Goal: Task Accomplishment & Management: Use online tool/utility

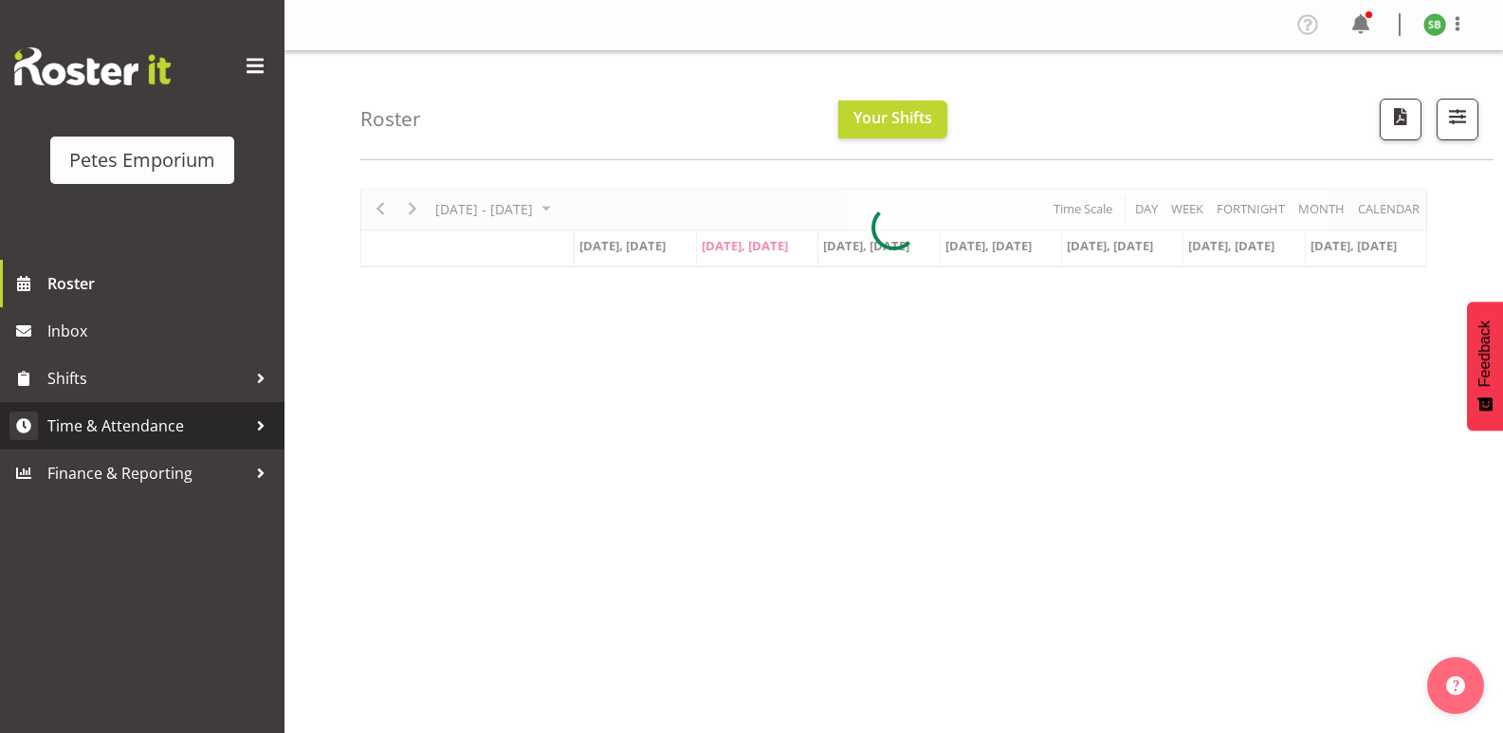
click at [122, 423] on span "Time & Attendance" at bounding box center [146, 426] width 199 height 28
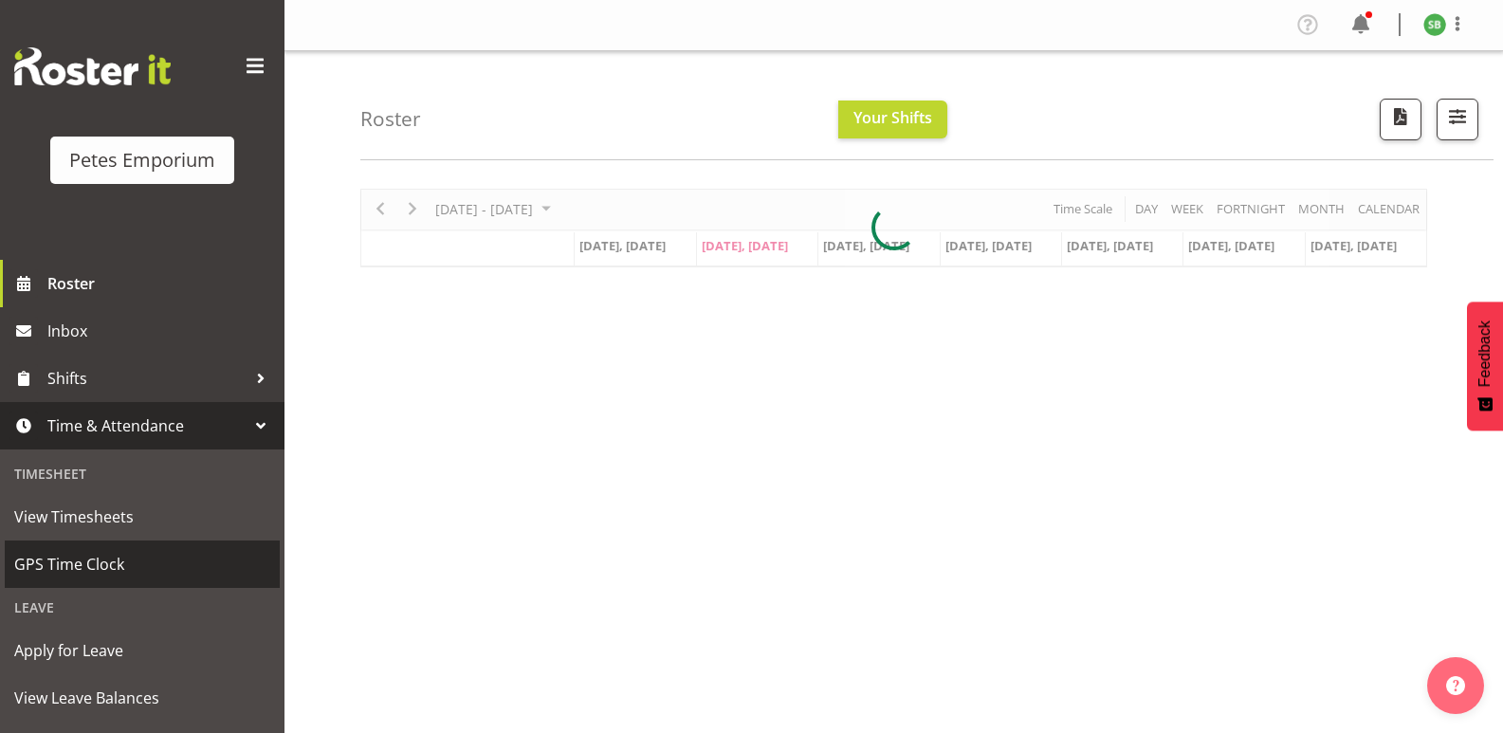
click at [97, 575] on span "GPS Time Clock" at bounding box center [142, 564] width 256 height 28
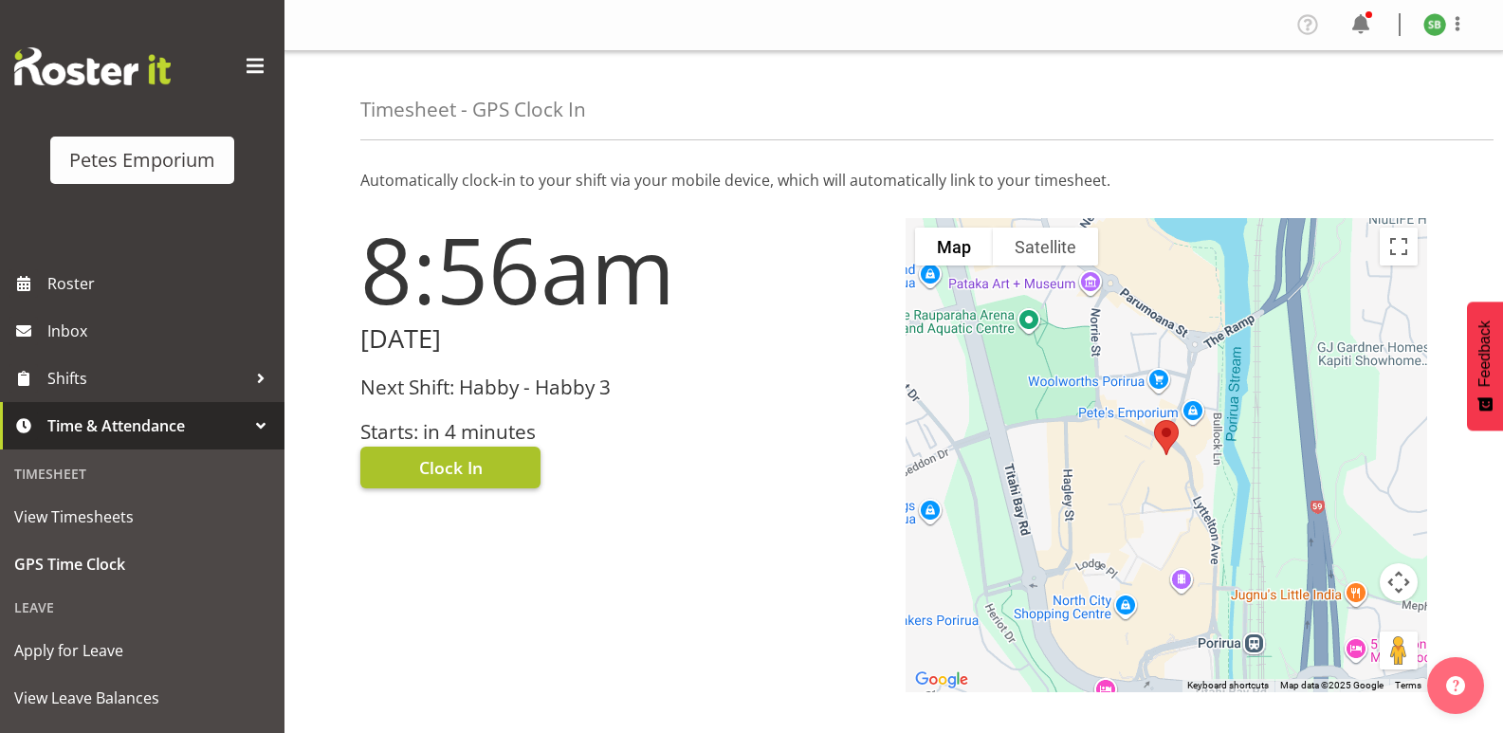
click at [479, 458] on span "Clock In" at bounding box center [451, 467] width 64 height 25
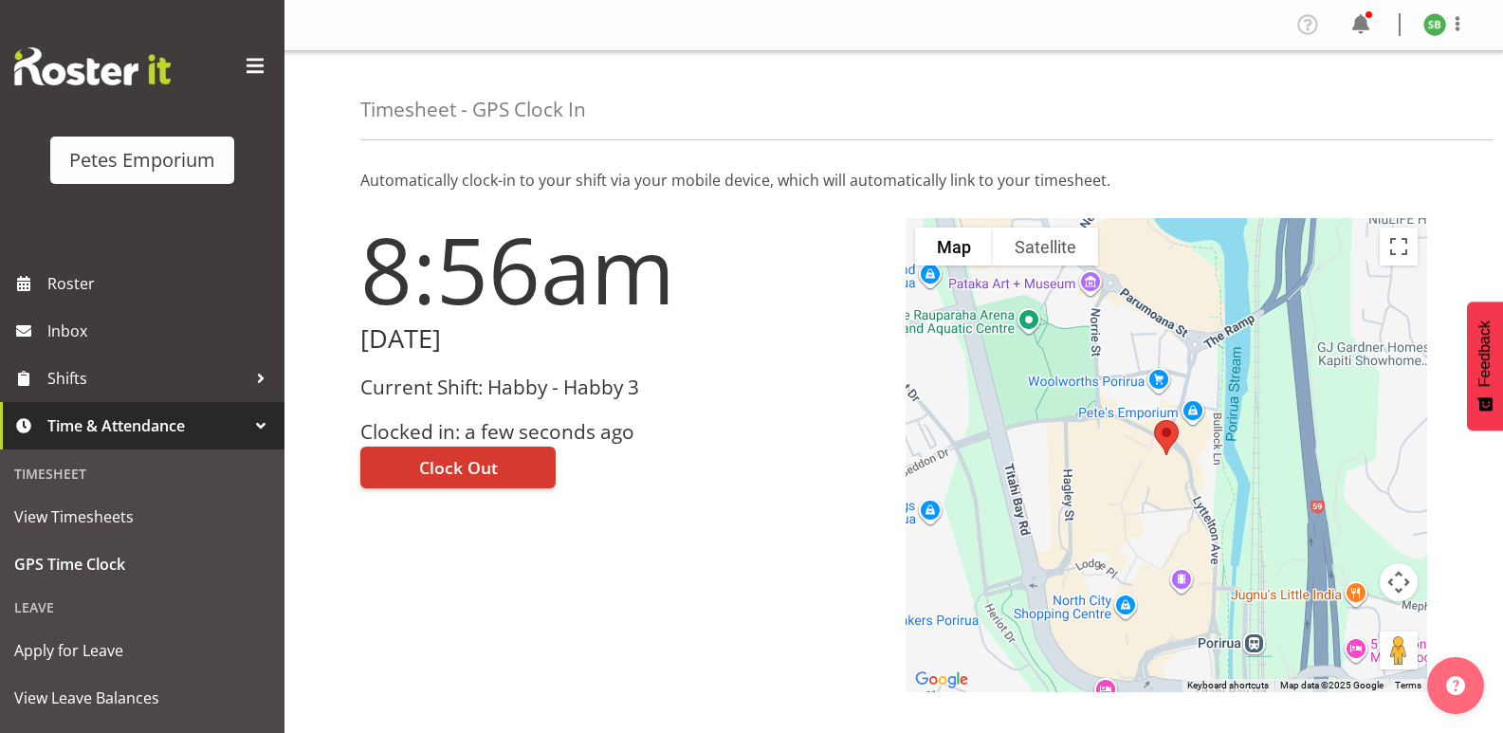
click at [1460, 21] on span at bounding box center [1458, 23] width 23 height 23
click at [1394, 288] on div at bounding box center [1167, 455] width 523 height 474
click at [1454, 27] on span at bounding box center [1458, 23] width 23 height 23
click at [1386, 279] on div at bounding box center [1167, 455] width 523 height 474
click at [1467, 28] on span at bounding box center [1458, 23] width 23 height 23
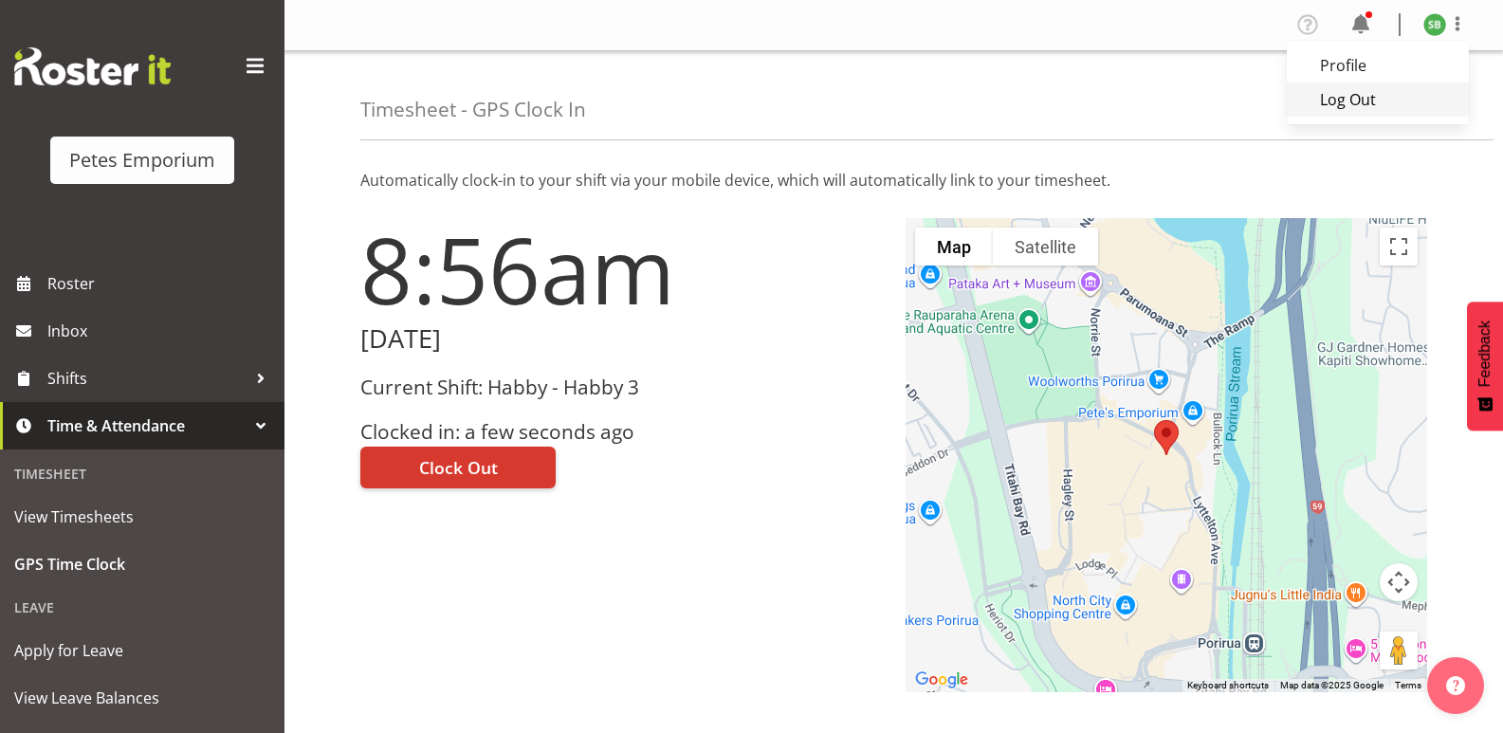
click at [1352, 103] on link "Log Out" at bounding box center [1378, 100] width 182 height 34
